Goal: Navigation & Orientation: Find specific page/section

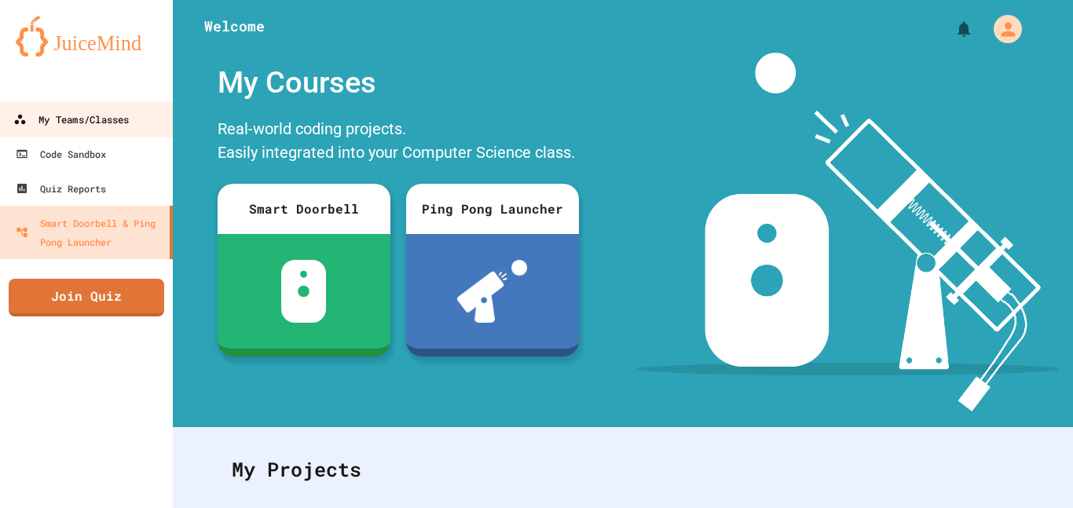
click at [108, 119] on div "My Teams/Classes" at bounding box center [71, 120] width 116 height 20
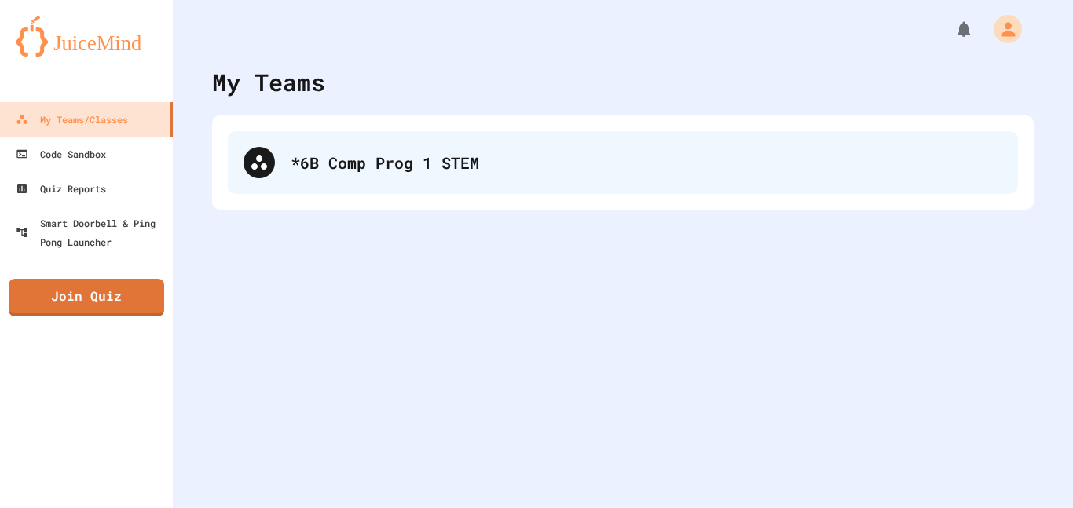
click at [288, 151] on div "*6B Comp Prog 1 STEM" at bounding box center [623, 162] width 790 height 63
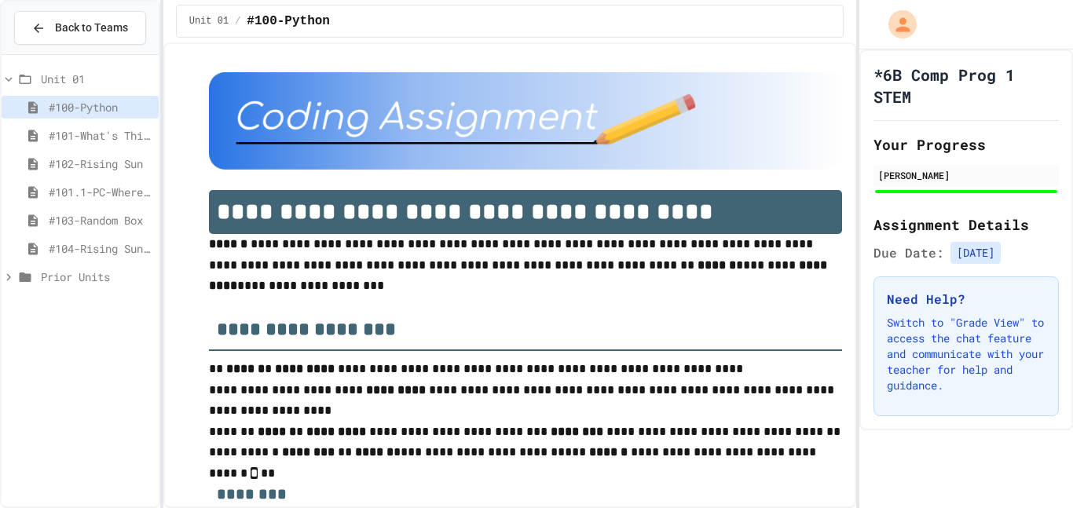
click at [113, 221] on span "#103-Random Box" at bounding box center [101, 220] width 104 height 17
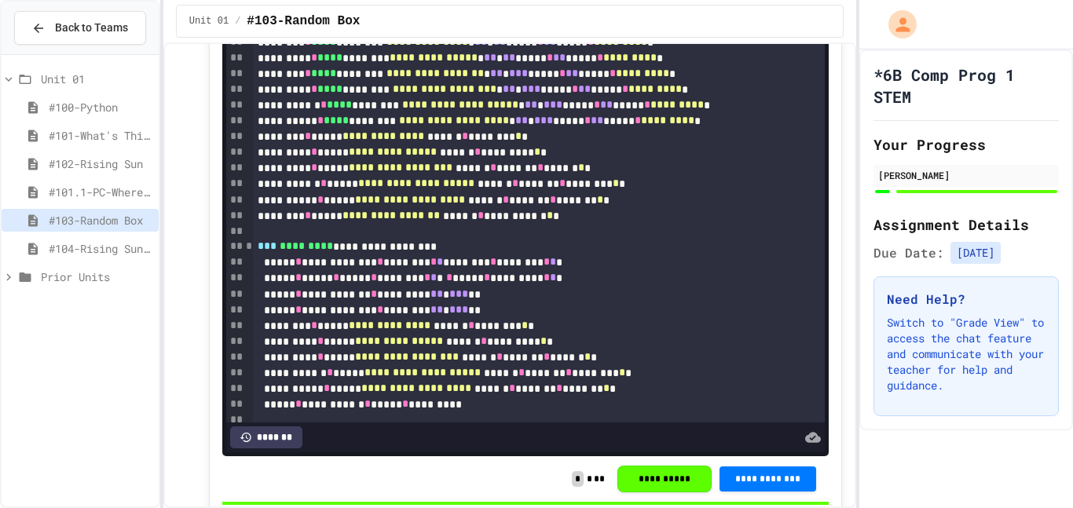
scroll to position [6824, 0]
